Goal: Information Seeking & Learning: Learn about a topic

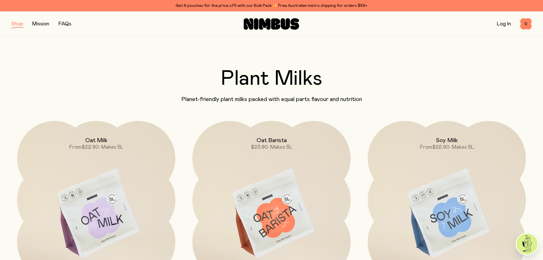
click at [45, 25] on link "Mission" at bounding box center [40, 23] width 17 height 5
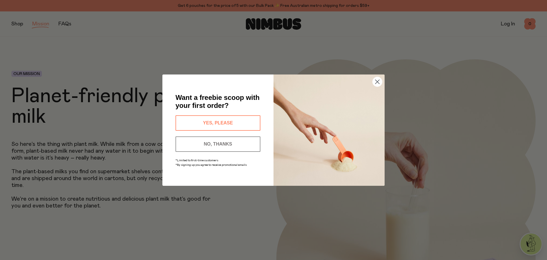
click at [200, 124] on button "YES, PLEASE" at bounding box center [218, 122] width 85 height 15
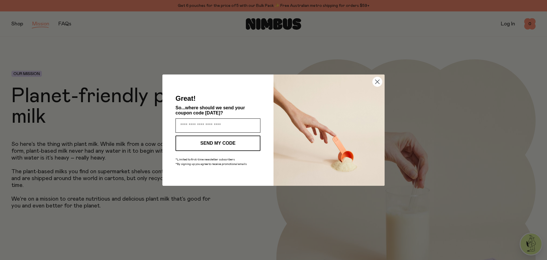
click at [201, 125] on input "Enter your email address" at bounding box center [218, 125] width 85 height 14
type input "**********"
click at [224, 140] on button "SEND MY CODE" at bounding box center [218, 142] width 85 height 15
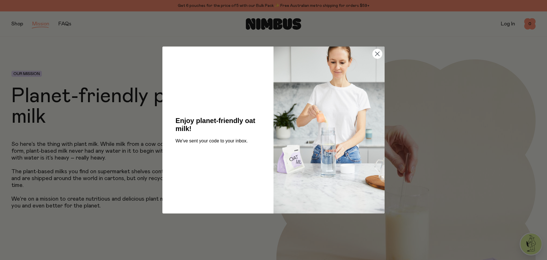
click at [78, 53] on div "Close dialog Enjoy planet-friendly oat milk! We've sent your code to your inbox…" at bounding box center [273, 130] width 547 height 260
click at [73, 57] on div "Close dialog Enjoy planet-friendly oat milk! We've sent your code to your inbox…" at bounding box center [273, 130] width 547 height 260
click at [16, 18] on div "Close dialog Enjoy planet-friendly oat milk! We've sent your code to your inbox…" at bounding box center [273, 130] width 547 height 260
click at [373, 52] on circle "Close dialog" at bounding box center [377, 53] width 9 height 9
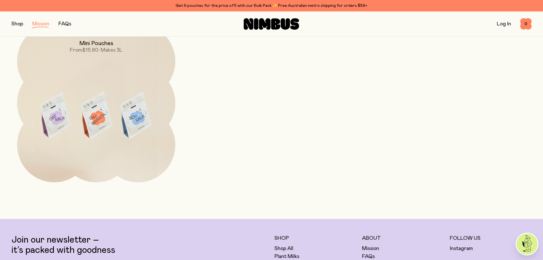
scroll to position [1225, 0]
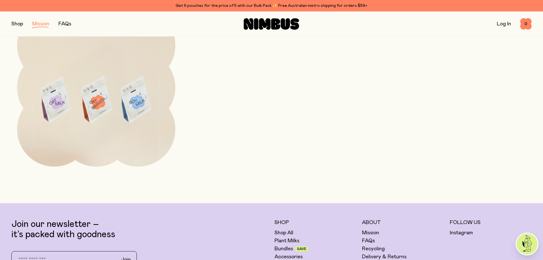
click at [252, 120] on div "Oat Milk From $22.90 • Makes 5L Oat Barista $23.90 • Makes 5L Soy Milk From $22…" at bounding box center [271, 0] width 520 height 332
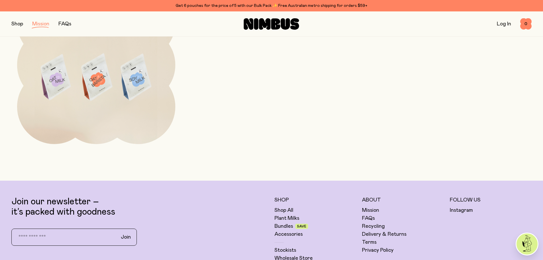
scroll to position [1368, 0]
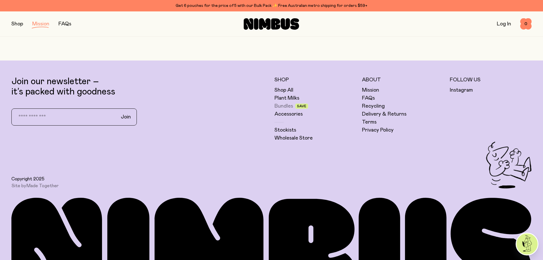
click at [288, 109] on link "Bundles" at bounding box center [283, 106] width 19 height 7
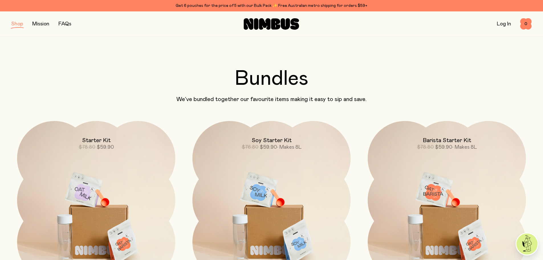
drag, startPoint x: 481, startPoint y: 27, endPoint x: 421, endPoint y: 28, distance: 59.6
click at [452, 28] on div "Log In 0 0" at bounding box center [444, 23] width 173 height 11
click at [68, 22] on link "FAQs" at bounding box center [64, 23] width 13 height 5
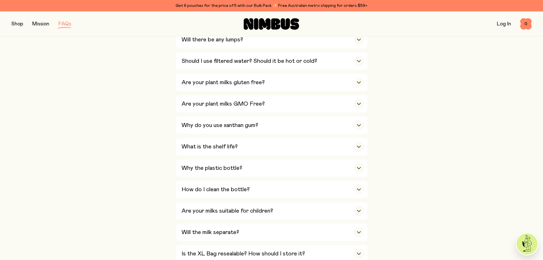
scroll to position [313, 0]
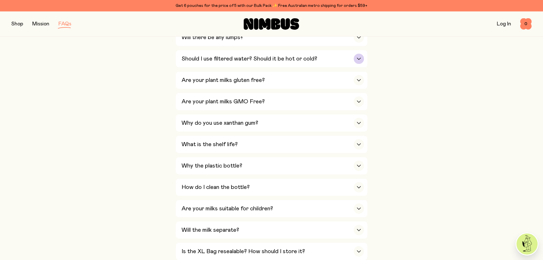
click at [229, 62] on div "Should I use filtered water? Should it be hot or cold?" at bounding box center [273, 58] width 182 height 17
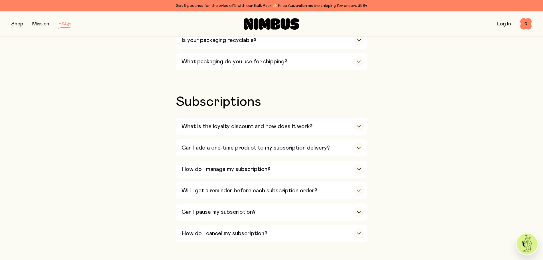
scroll to position [655, 0]
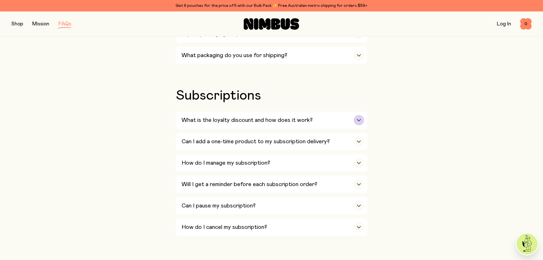
click at [241, 117] on h3 "What is the loyalty discount and how does it work?" at bounding box center [247, 120] width 131 height 7
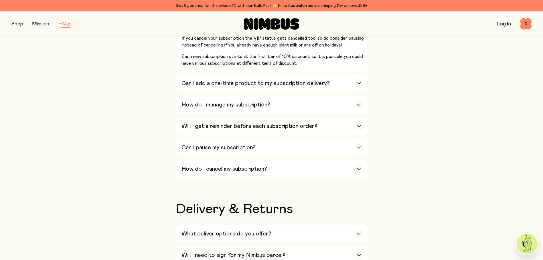
scroll to position [826, 0]
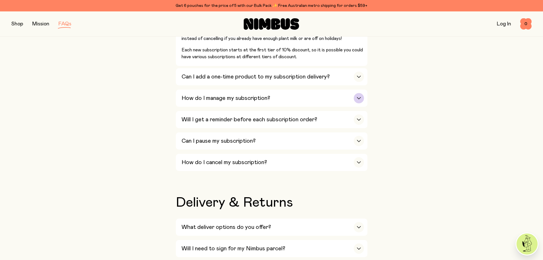
click at [237, 95] on h3 "How do I manage my subscription?" at bounding box center [226, 98] width 89 height 7
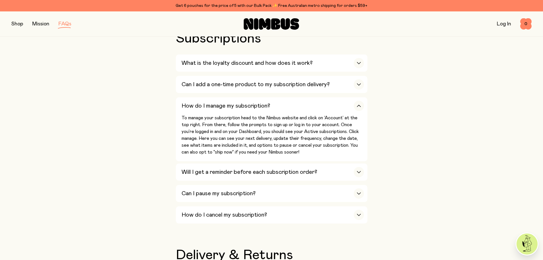
scroll to position [741, 0]
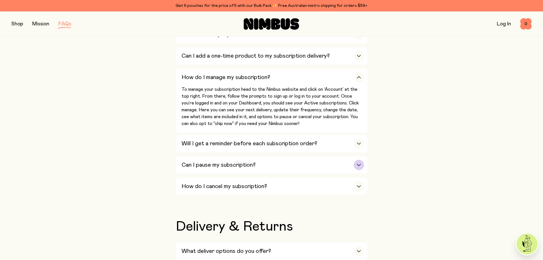
click at [213, 161] on h3 "Can I pause my subscription?" at bounding box center [219, 164] width 74 height 7
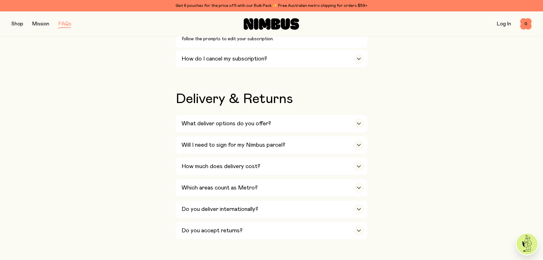
scroll to position [883, 0]
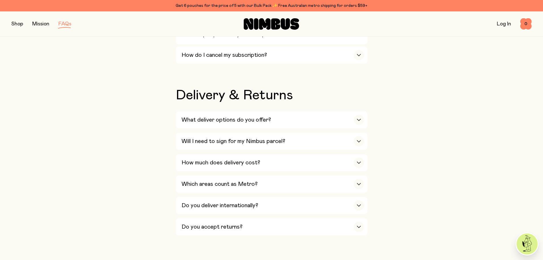
click at [217, 116] on h3 "What deliver options do you offer?" at bounding box center [226, 119] width 89 height 7
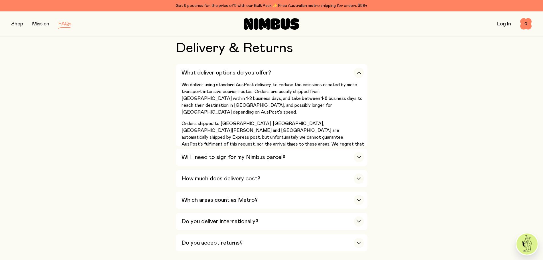
scroll to position [940, 0]
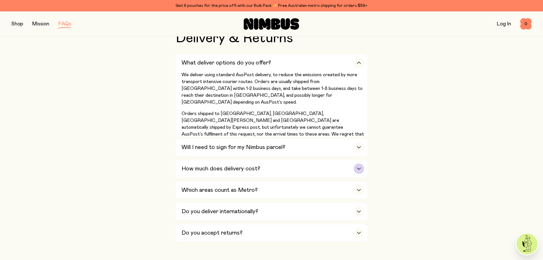
click at [215, 166] on div "How much does delivery cost?" at bounding box center [273, 168] width 182 height 17
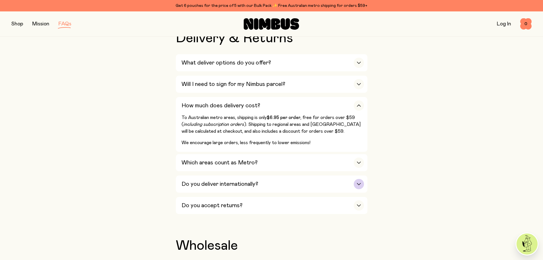
click at [200, 180] on h3 "Do you deliver internationally?" at bounding box center [220, 183] width 77 height 7
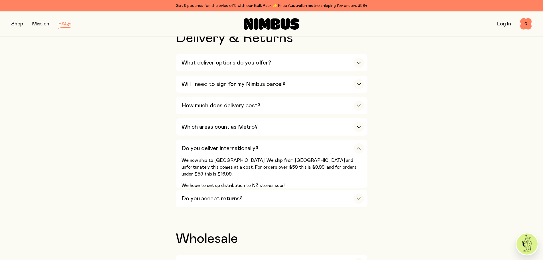
click at [203, 195] on h3 "Do you accept returns?" at bounding box center [212, 198] width 61 height 7
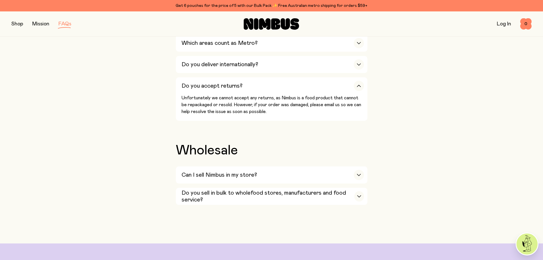
scroll to position [1083, 0]
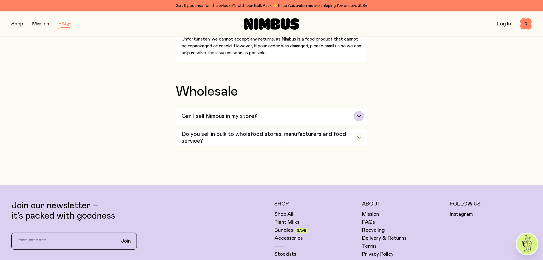
click at [216, 113] on h3 "Can I sell Nimbus in my store?" at bounding box center [220, 116] width 76 height 7
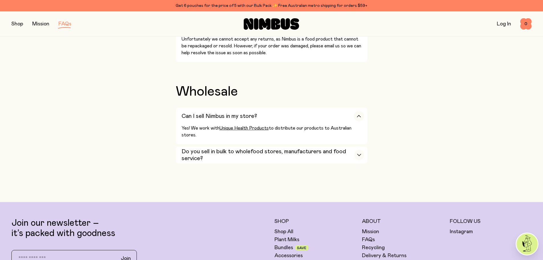
click at [213, 148] on h3 "Do you sell in bulk to wholefood stores, manufacturers and food service?" at bounding box center [268, 155] width 173 height 14
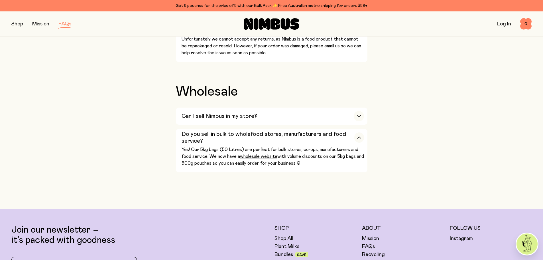
click at [250, 154] on link "wholesale website" at bounding box center [258, 156] width 37 height 5
